Goal: Find specific page/section: Find specific page/section

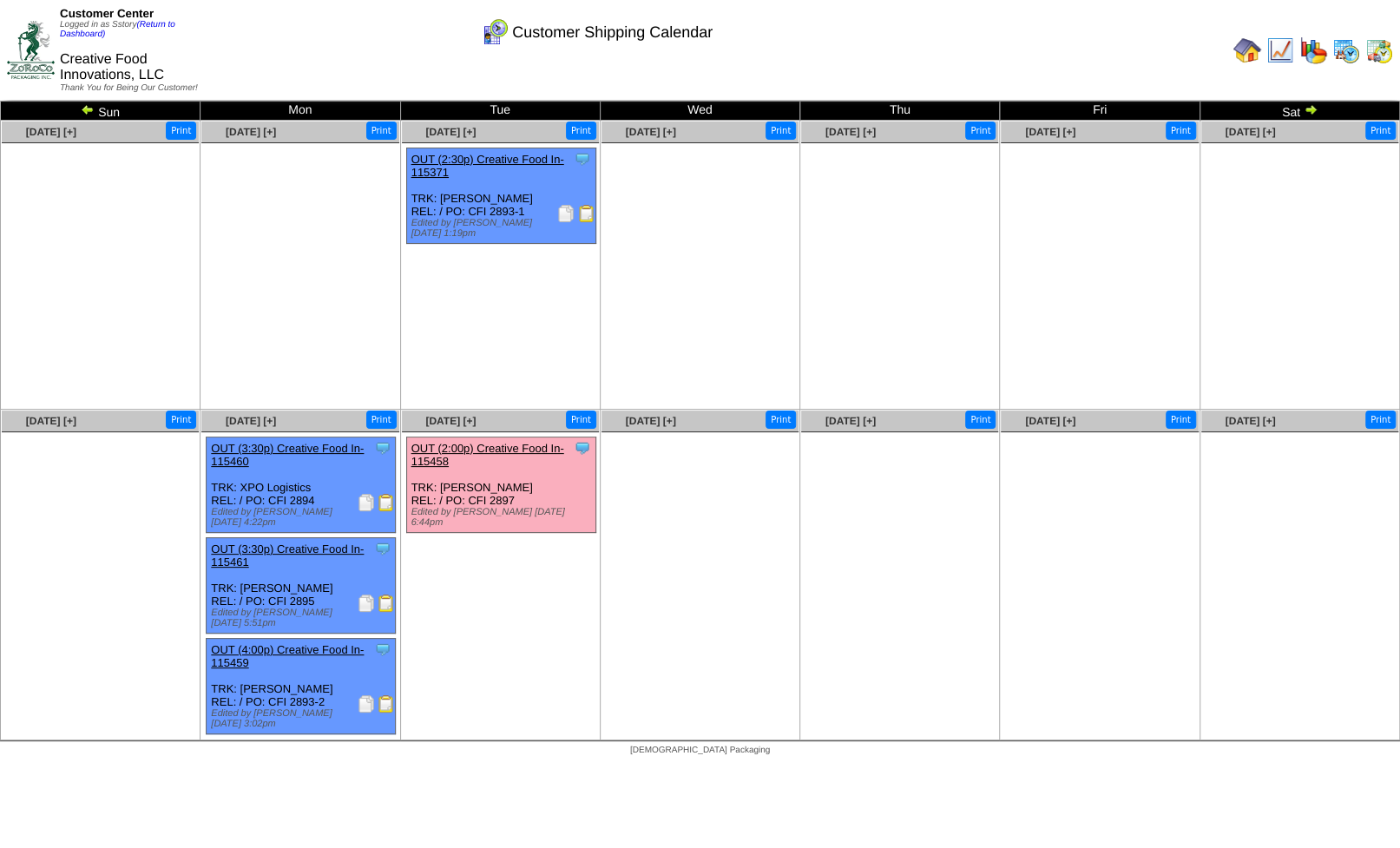
click at [1346, 55] on img at bounding box center [1346, 50] width 27 height 27
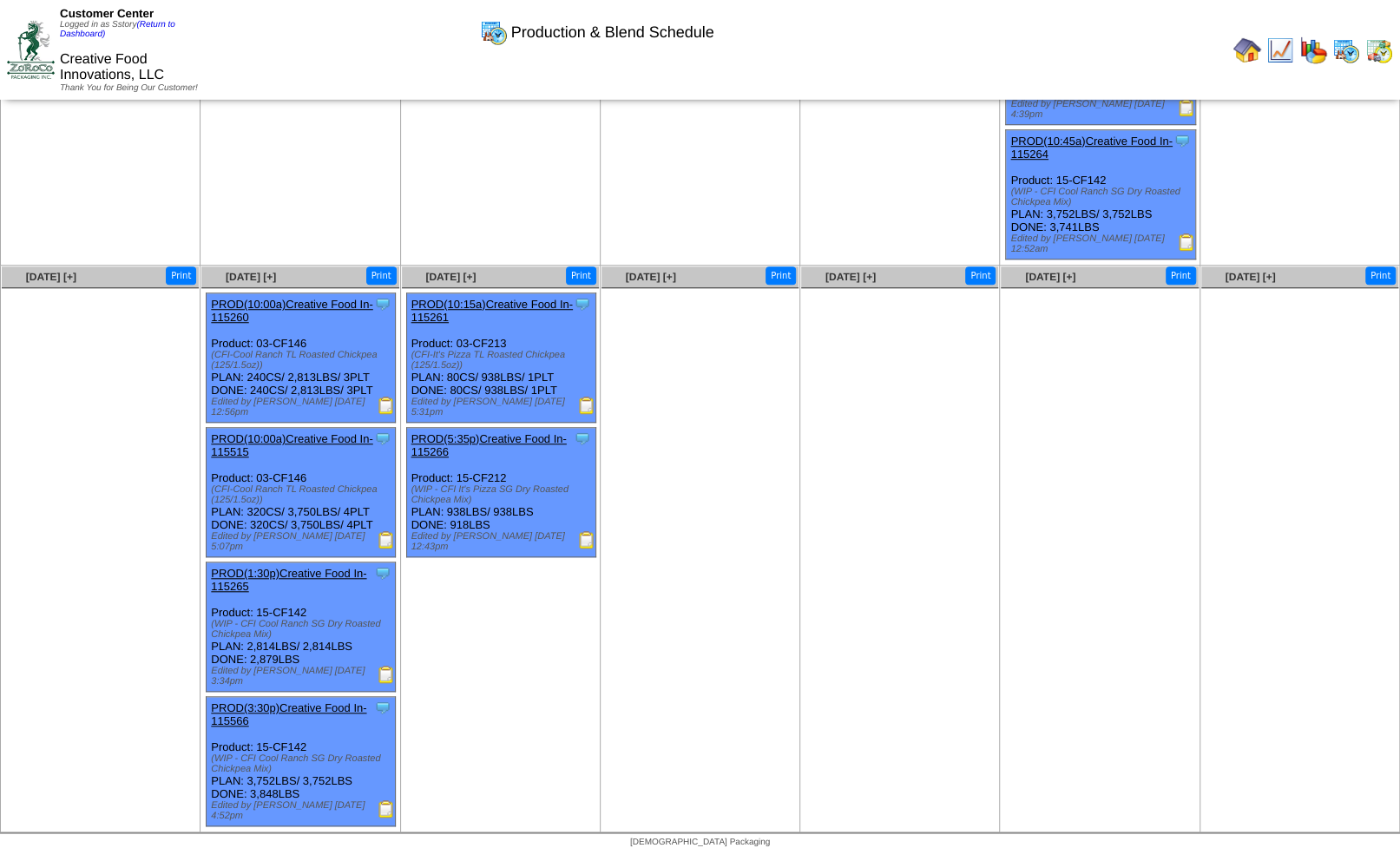
scroll to position [353, 0]
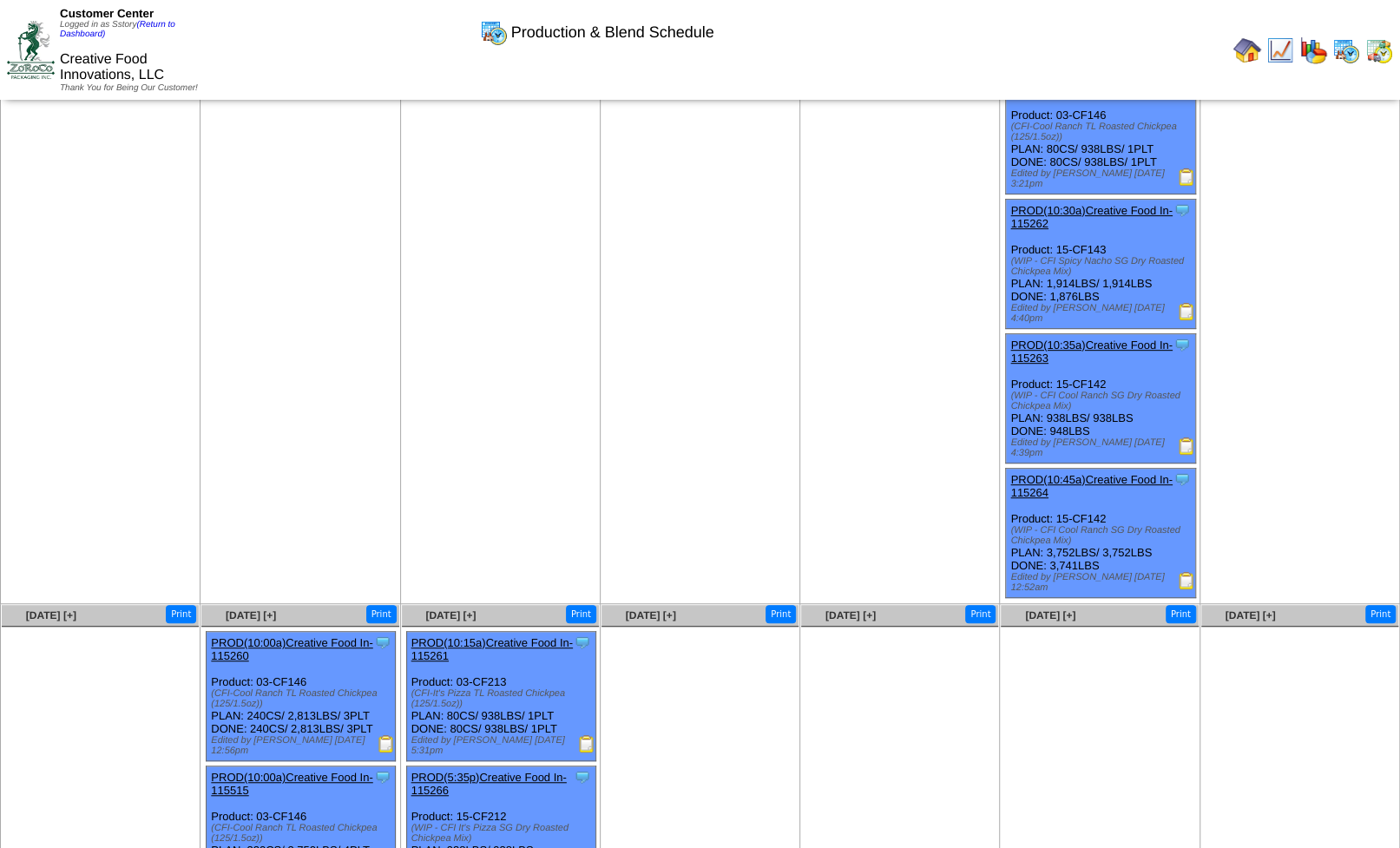
click at [1279, 49] on img at bounding box center [1280, 50] width 27 height 27
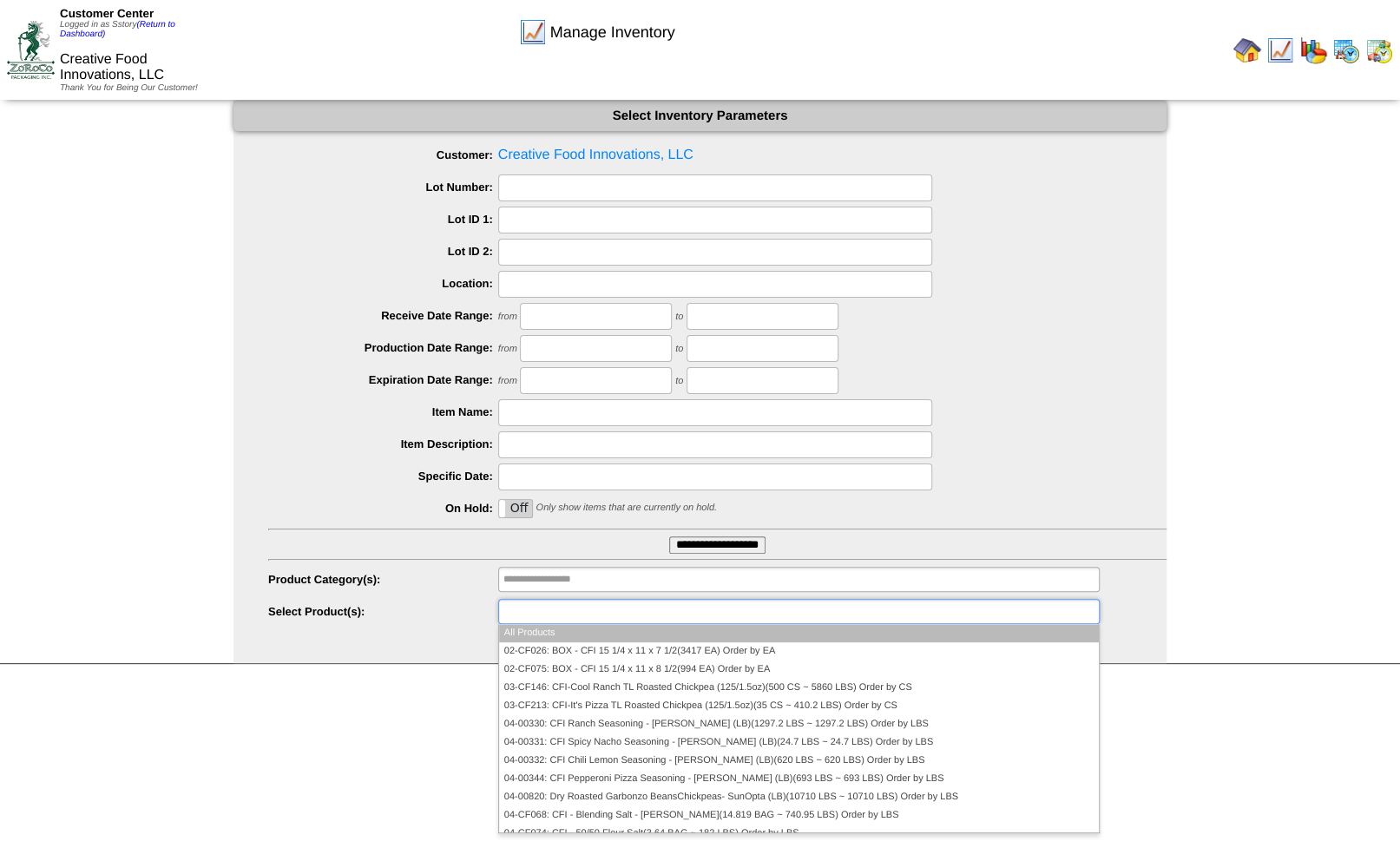
click at [515, 616] on input "text" at bounding box center [559, 612] width 111 height 22
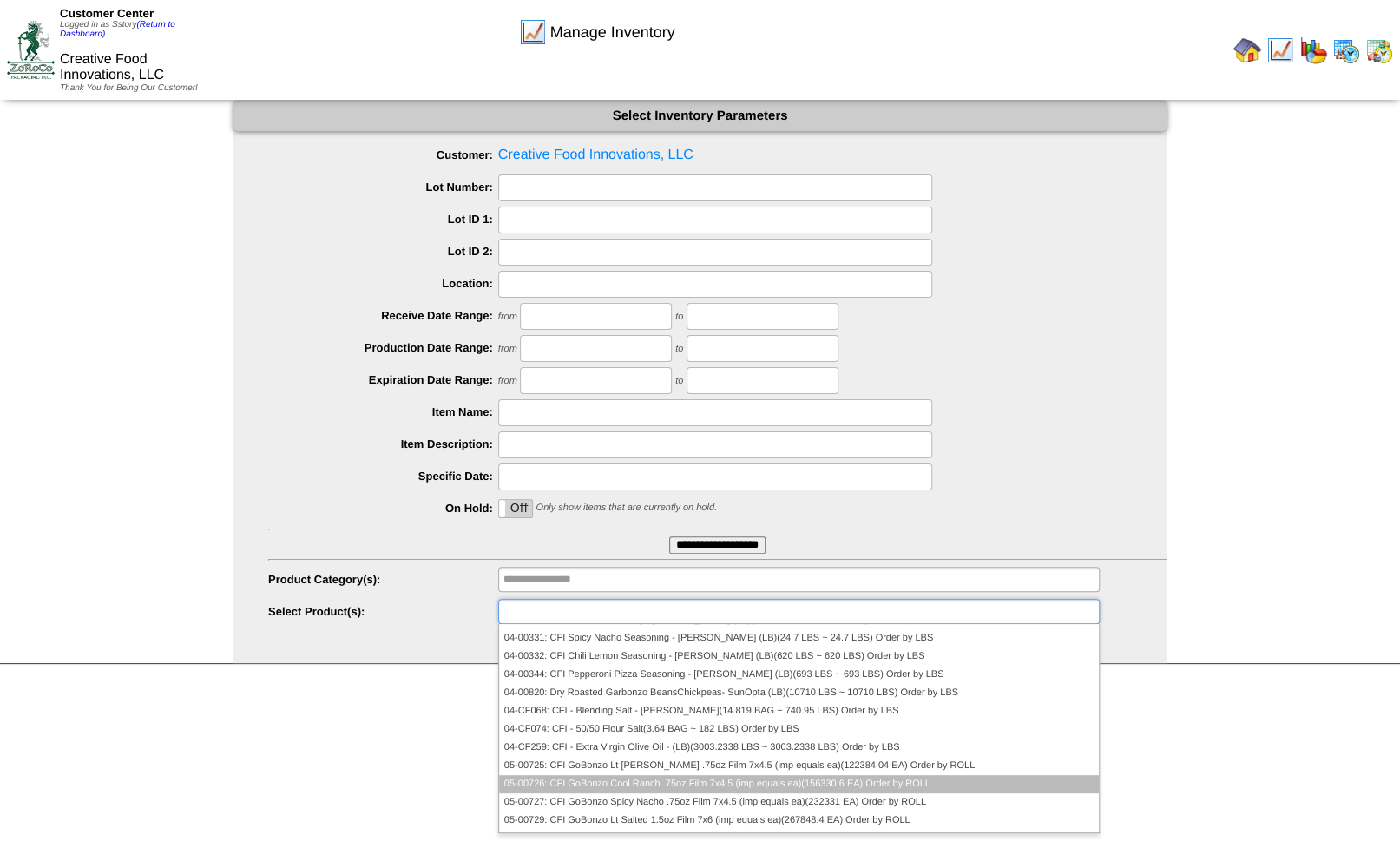
scroll to position [208, 0]
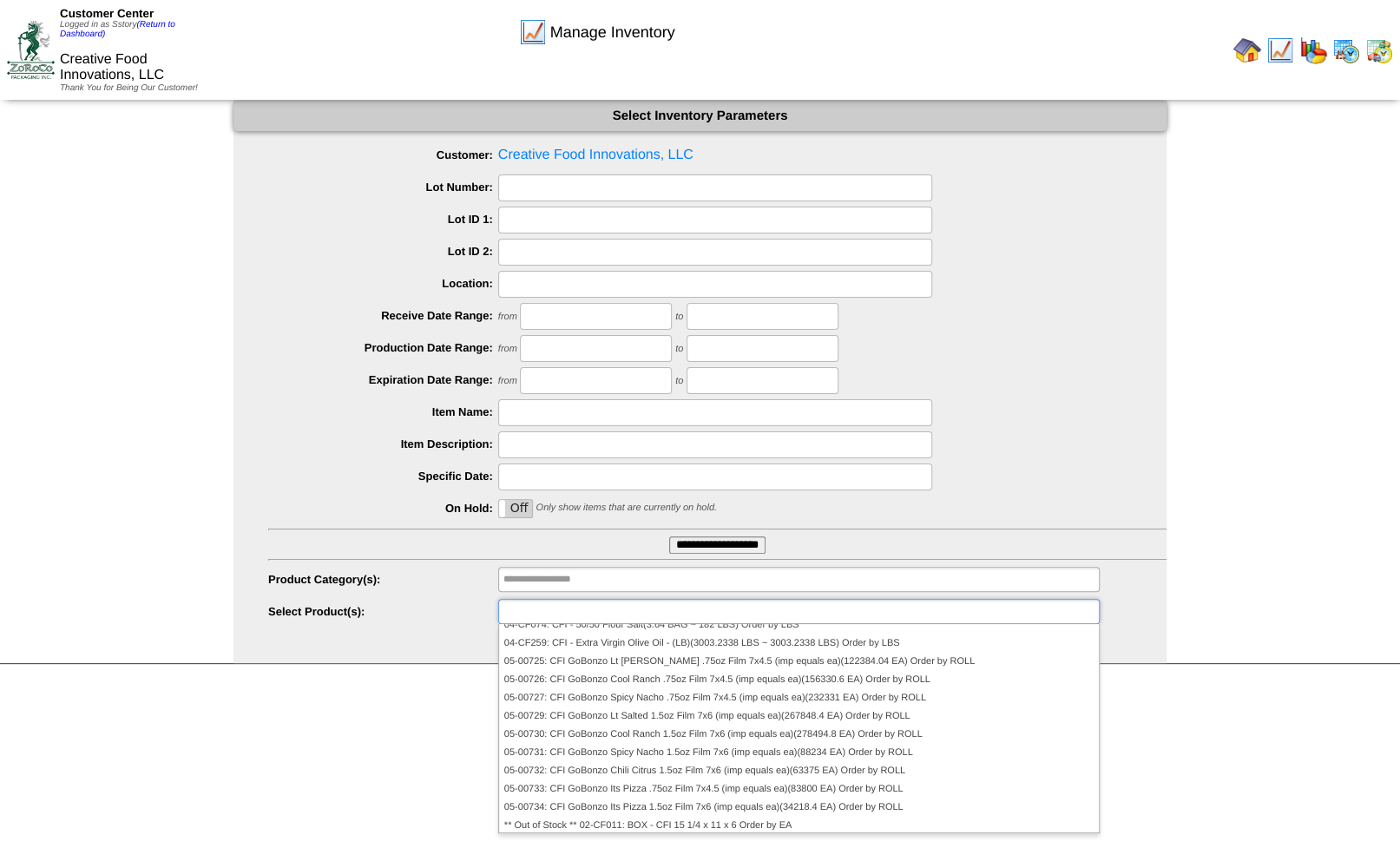
type input "**********"
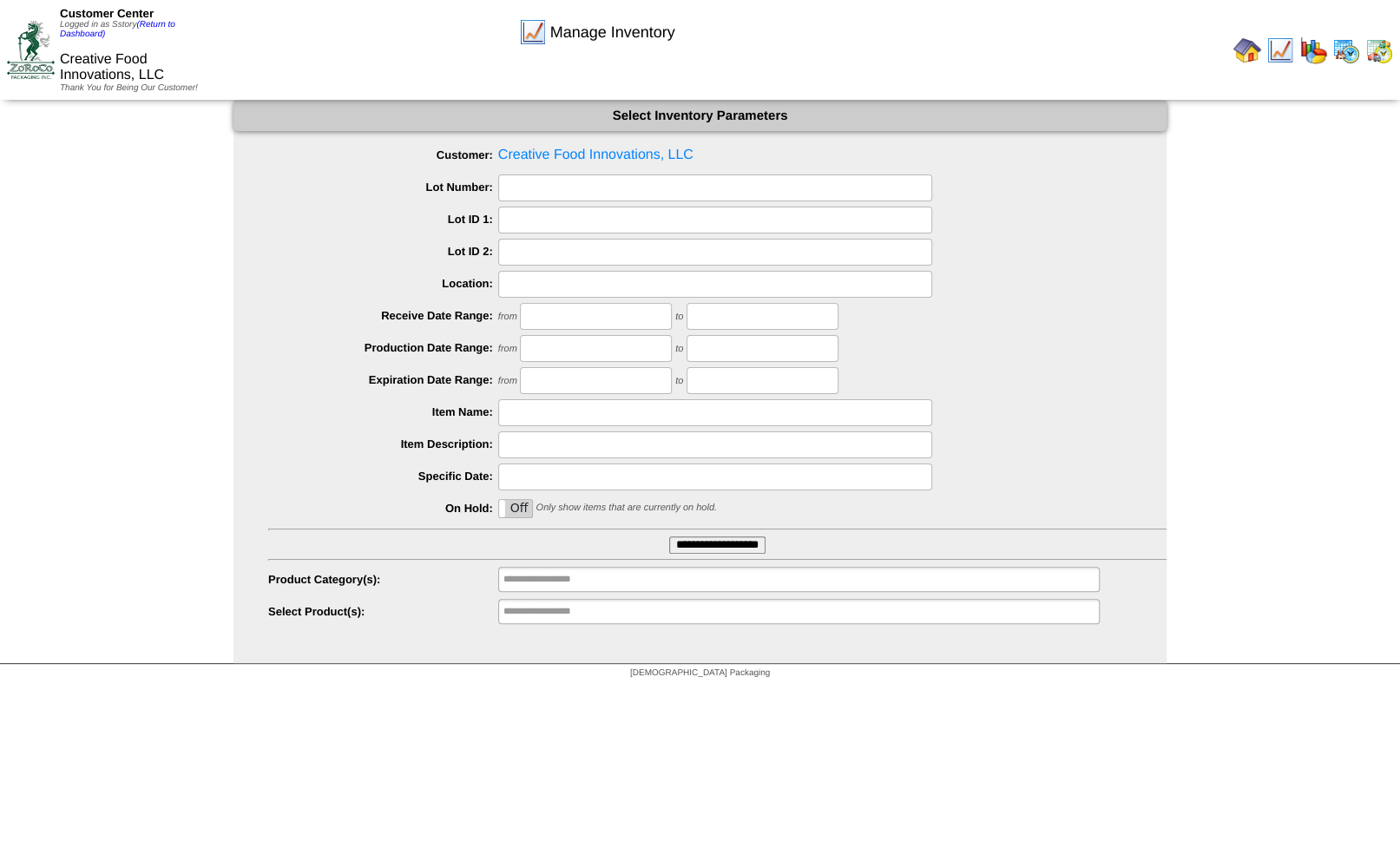
click at [1382, 47] on img at bounding box center [1379, 50] width 27 height 27
